Goal: Information Seeking & Learning: Understand process/instructions

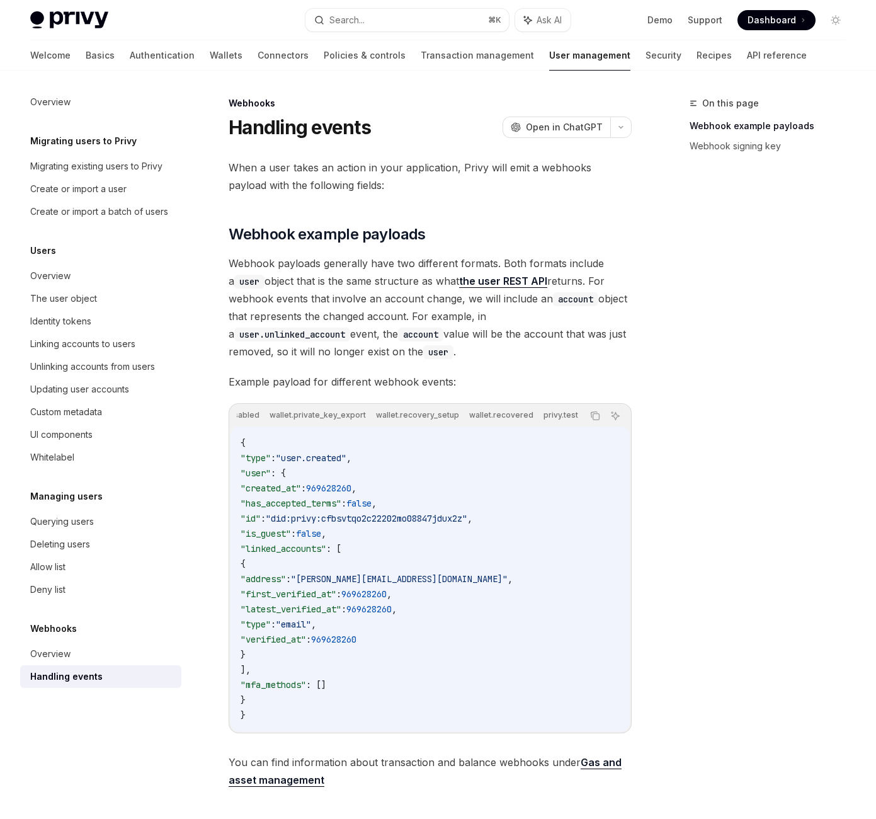
scroll to position [517, 0]
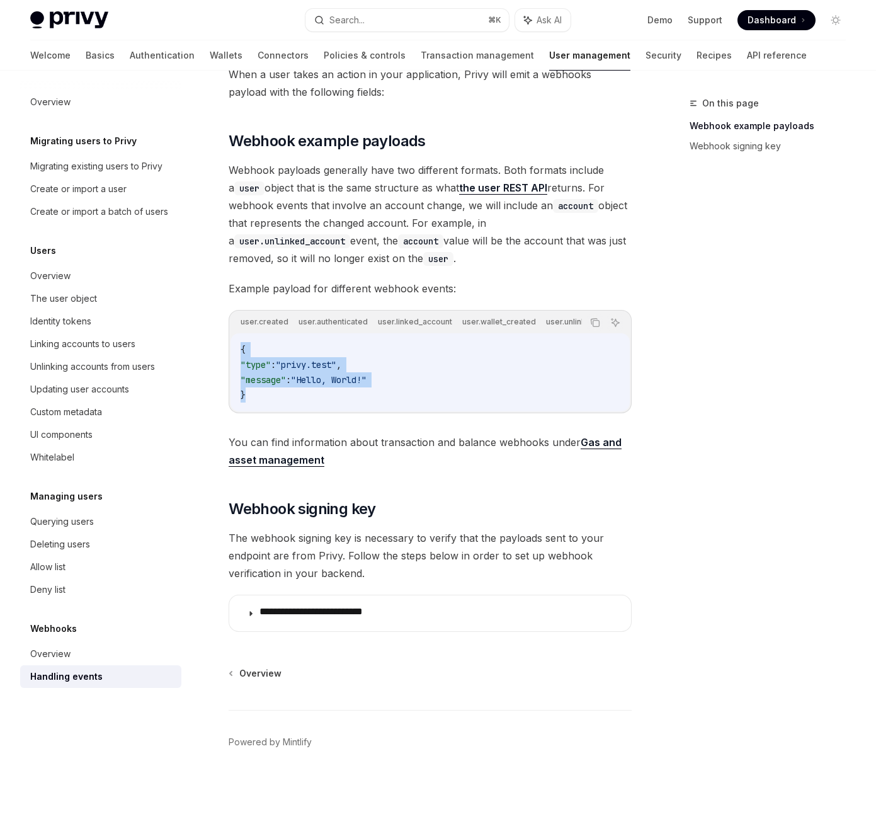
drag, startPoint x: 426, startPoint y: 256, endPoint x: 280, endPoint y: 196, distance: 157.9
click at [280, 196] on div "Webhooks Handling events OpenAI Open in ChatGPT OpenAI Open in ChatGPT When a u…" at bounding box center [312, 411] width 644 height 816
copy code "{ "type" : "privy.test" , "message" : "Hello, World!" }"
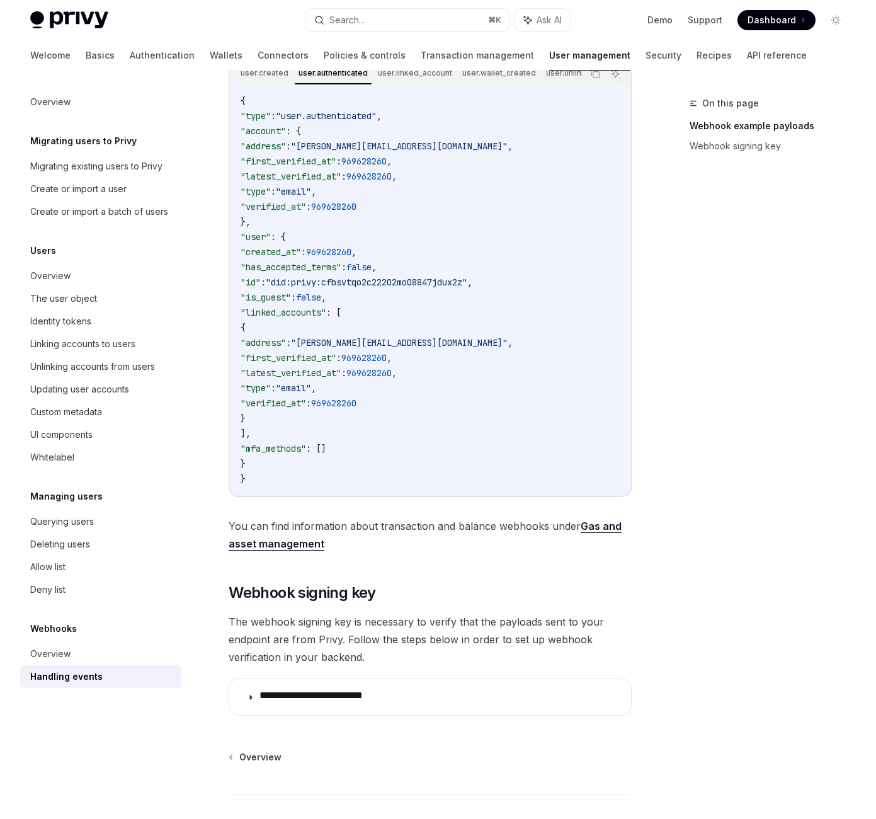
scroll to position [0, 0]
